Goal: Find specific page/section: Find specific page/section

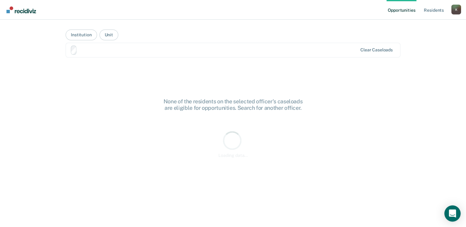
click at [454, 216] on icon "Open Intercom Messenger" at bounding box center [451, 214] width 7 height 8
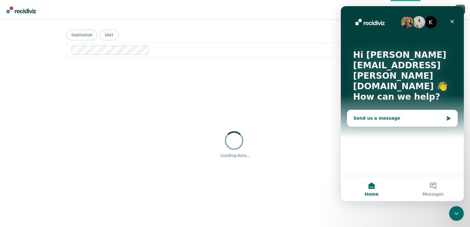
click at [368, 115] on div "Send us a message" at bounding box center [399, 118] width 90 height 6
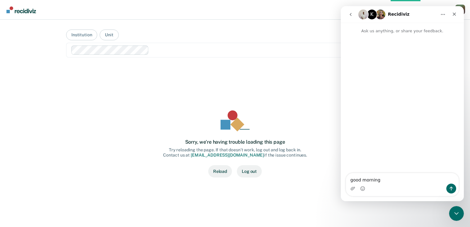
type textarea "good morning"
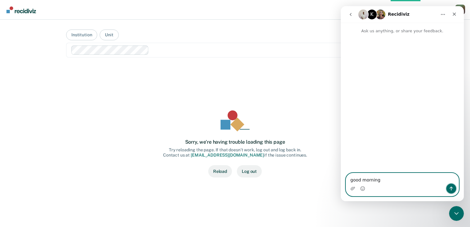
click at [450, 190] on icon "Send a message…" at bounding box center [451, 188] width 5 height 5
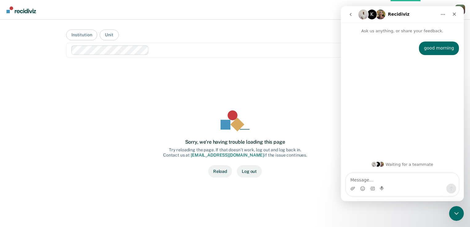
click at [305, 101] on div "Sorry, we’re having trouble loading this page Try reloading the page. If that d…" at bounding box center [235, 144] width 318 height 138
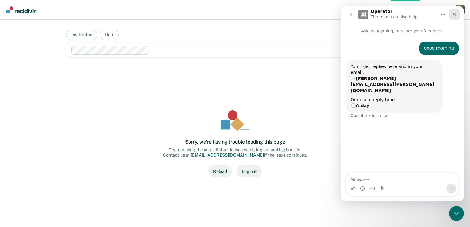
click at [455, 14] on icon "Close" at bounding box center [454, 14] width 5 height 5
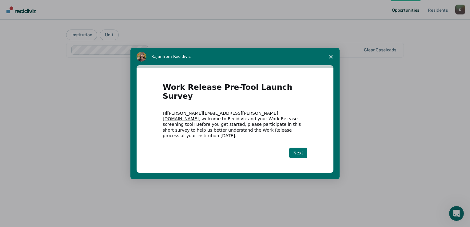
click at [299, 148] on button "Next" at bounding box center [298, 153] width 18 height 10
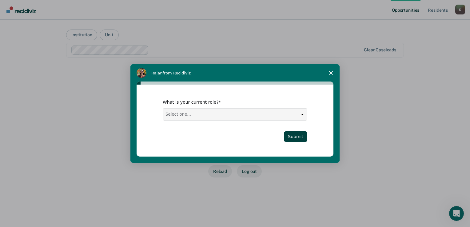
click at [303, 117] on select "Select one... Case Manager FUM Assistant Warden Warden" at bounding box center [235, 115] width 144 height 12
select select "FUM"
click at [163, 109] on select "Select one... Case Manager FUM Assistant Warden Warden" at bounding box center [235, 115] width 144 height 12
click at [293, 139] on button "Submit" at bounding box center [295, 136] width 23 height 10
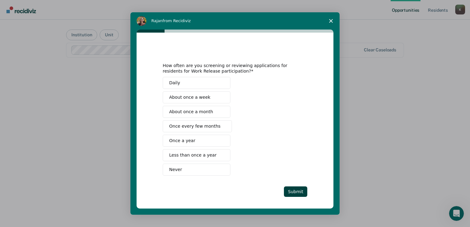
click at [170, 130] on button "Once every few months" at bounding box center [197, 126] width 69 height 12
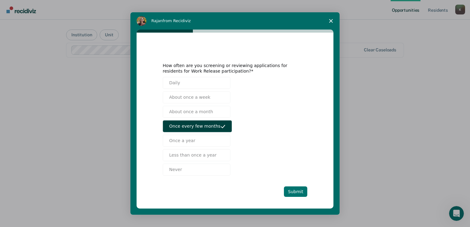
click at [302, 191] on button "Submit" at bounding box center [295, 191] width 23 height 10
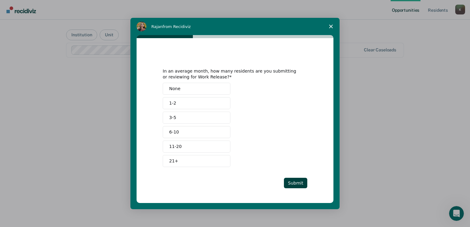
click at [189, 91] on button "None" at bounding box center [197, 89] width 68 height 12
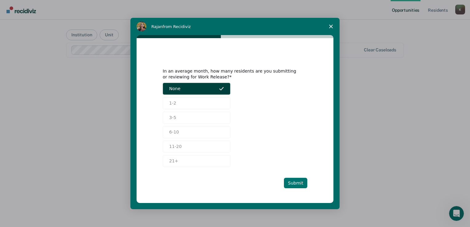
click at [297, 184] on button "Submit" at bounding box center [295, 183] width 23 height 10
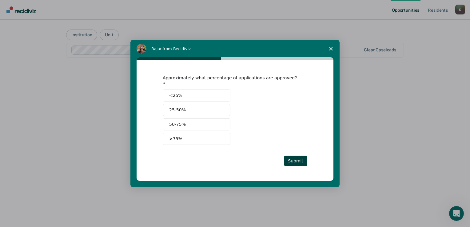
click at [221, 97] on button "<25%" at bounding box center [197, 96] width 68 height 12
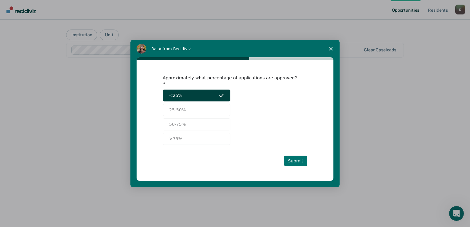
click at [290, 158] on button "Submit" at bounding box center [295, 161] width 23 height 10
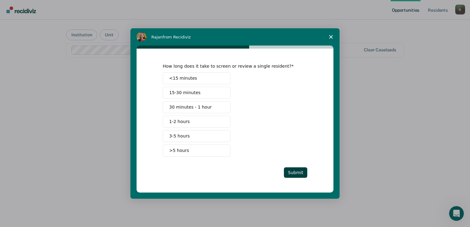
click at [214, 98] on button "15-30 minutes" at bounding box center [197, 93] width 68 height 12
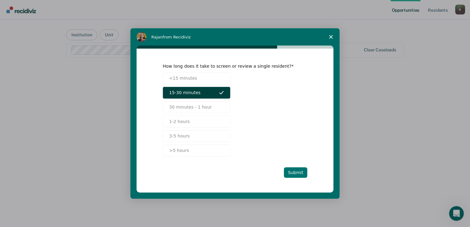
click at [306, 171] on button "Submit" at bounding box center [295, 172] width 23 height 10
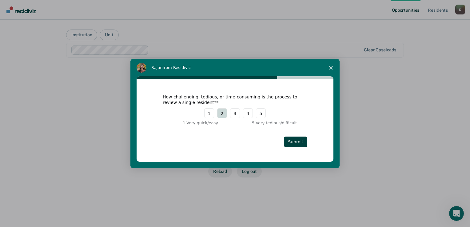
click at [226, 118] on button "2" at bounding box center [222, 113] width 10 height 10
click at [297, 141] on button "Submit" at bounding box center [295, 142] width 23 height 10
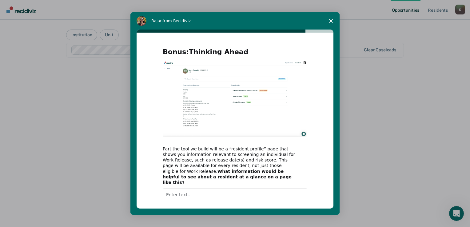
scroll to position [31, 0]
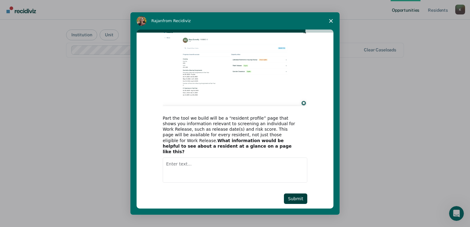
click at [202, 158] on textarea "Enter text..." at bounding box center [235, 170] width 145 height 25
click at [305, 194] on button "Submit" at bounding box center [295, 199] width 23 height 10
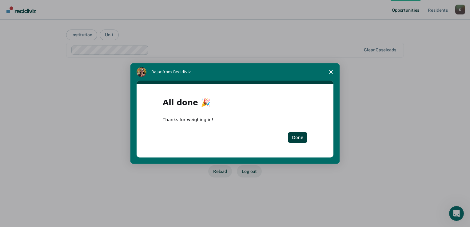
scroll to position [0, 0]
click at [298, 138] on button "Done" at bounding box center [297, 137] width 19 height 10
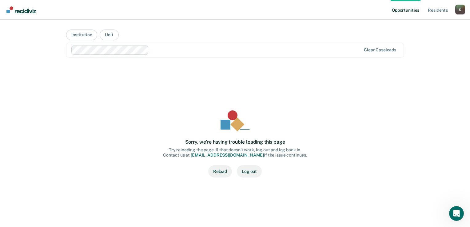
click at [218, 172] on button "Reload" at bounding box center [220, 171] width 24 height 12
click at [75, 35] on button "Institution" at bounding box center [81, 35] width 31 height 11
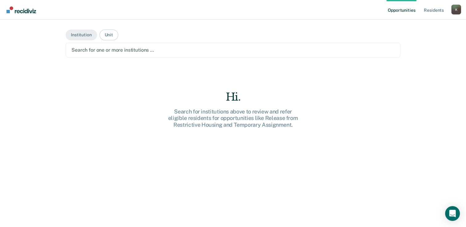
click at [86, 51] on div at bounding box center [232, 49] width 323 height 7
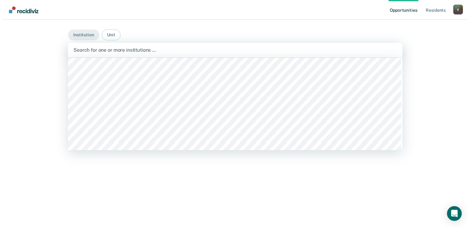
scroll to position [92, 0]
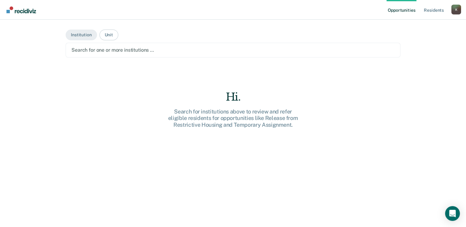
click at [38, 51] on div "Opportunities Resident s [PERSON_NAME][EMAIL_ADDRESS][PERSON_NAME][DOMAIN_NAME]…" at bounding box center [233, 113] width 466 height 227
click at [102, 36] on button "Unit" at bounding box center [108, 35] width 19 height 11
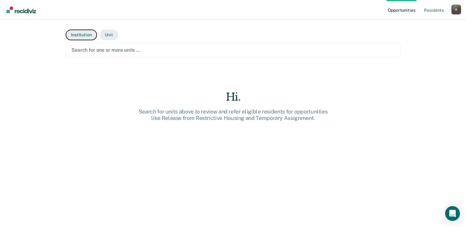
click at [77, 34] on button "Institution" at bounding box center [81, 35] width 31 height 11
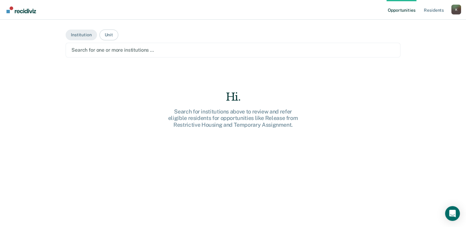
click at [397, 10] on link "Opportunities" at bounding box center [401, 10] width 30 height 20
click at [431, 11] on link "Resident s" at bounding box center [433, 10] width 22 height 20
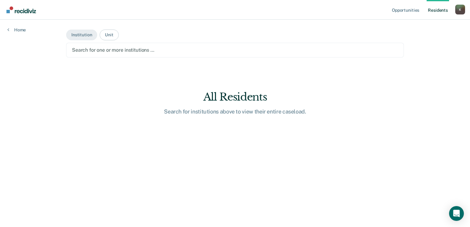
click at [82, 51] on div at bounding box center [235, 49] width 326 height 7
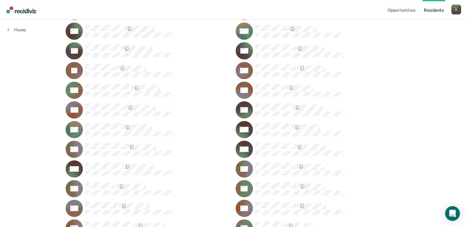
scroll to position [646, 0]
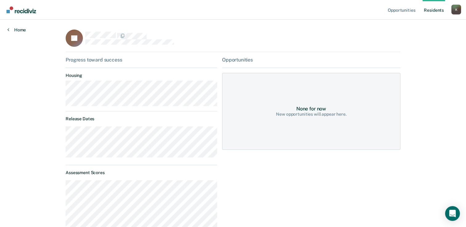
click at [17, 28] on link "Home" at bounding box center [16, 30] width 18 height 6
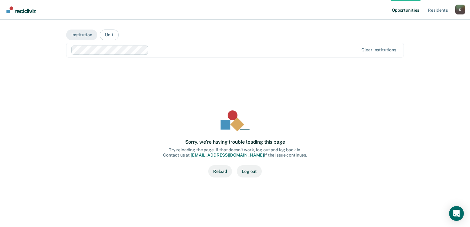
click at [24, 11] on img "Go to Recidiviz Home" at bounding box center [21, 9] width 30 height 7
click at [396, 12] on link "Opportunities" at bounding box center [406, 10] width 30 height 20
drag, startPoint x: 408, startPoint y: 1, endPoint x: 231, endPoint y: 75, distance: 192.2
click at [231, 75] on div "Sorry, we’re having trouble loading this page Try reloading the page. If that d…" at bounding box center [235, 144] width 318 height 138
